Goal: Check status: Check status

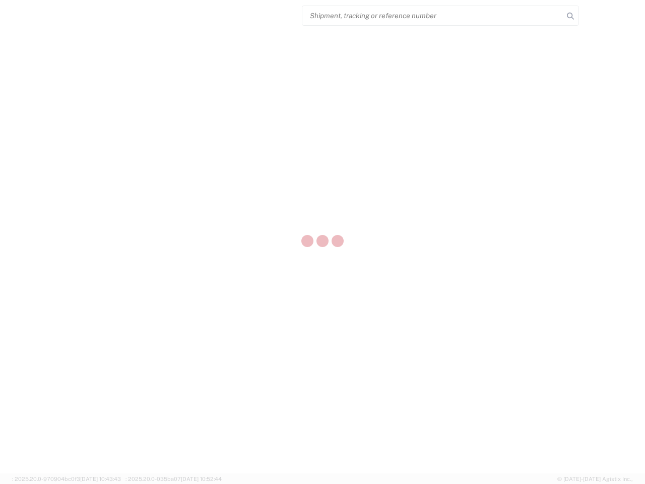
select select "US"
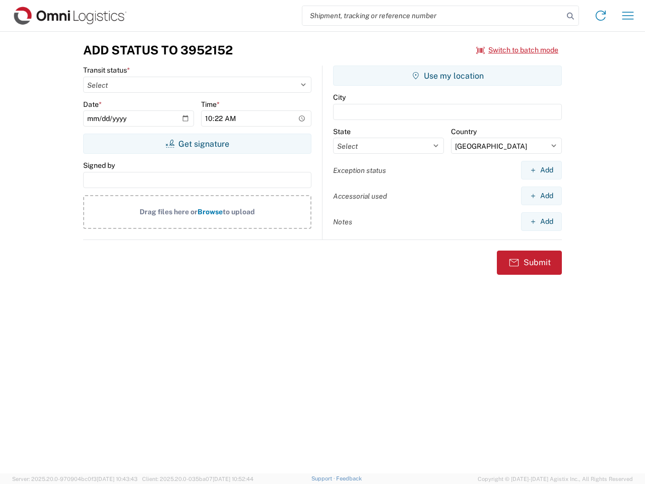
click at [433, 16] on input "search" at bounding box center [432, 15] width 261 height 19
click at [570, 16] on icon at bounding box center [570, 16] width 14 height 14
click at [601, 16] on icon at bounding box center [601, 16] width 16 height 16
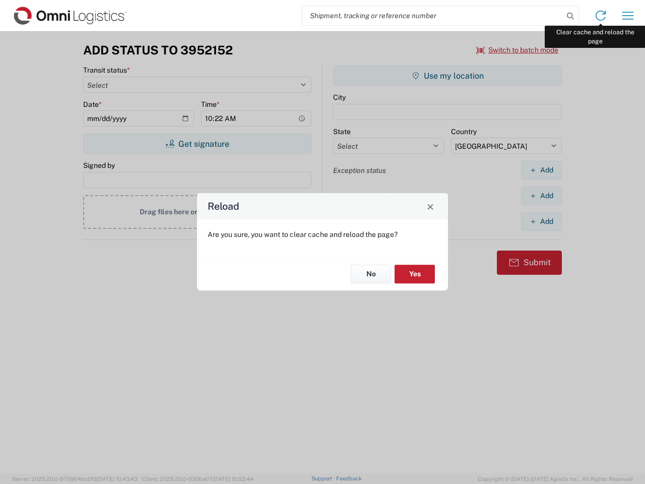
click at [628, 16] on div "Reload Are you sure, you want to clear cache and reload the page? No Yes" at bounding box center [322, 242] width 645 height 484
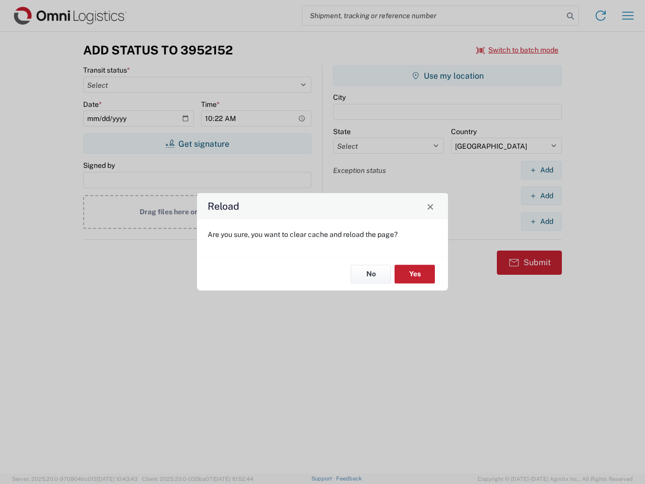
click at [518, 50] on div "Reload Are you sure, you want to clear cache and reload the page? No Yes" at bounding box center [322, 242] width 645 height 484
click at [197, 144] on div "Reload Are you sure, you want to clear cache and reload the page? No Yes" at bounding box center [322, 242] width 645 height 484
click at [447, 76] on div "Reload Are you sure, you want to clear cache and reload the page? No Yes" at bounding box center [322, 242] width 645 height 484
click at [541, 170] on div "Reload Are you sure, you want to clear cache and reload the page? No Yes" at bounding box center [322, 242] width 645 height 484
click at [541, 196] on div "Reload Are you sure, you want to clear cache and reload the page? No Yes" at bounding box center [322, 242] width 645 height 484
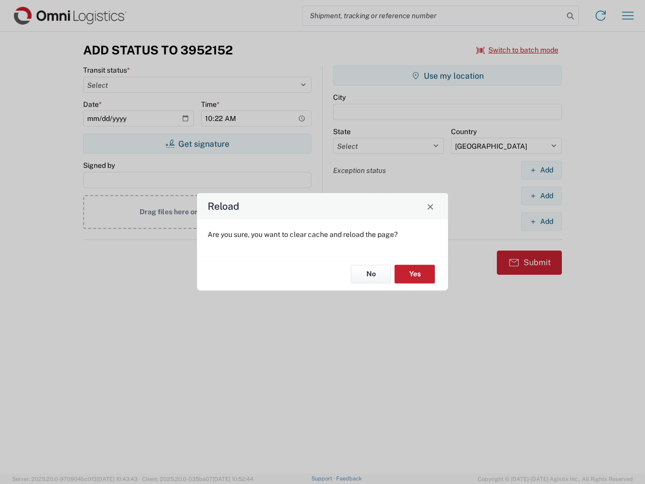
click at [541, 221] on div "Reload Are you sure, you want to clear cache and reload the page? No Yes" at bounding box center [322, 242] width 645 height 484
